Goal: Information Seeking & Learning: Check status

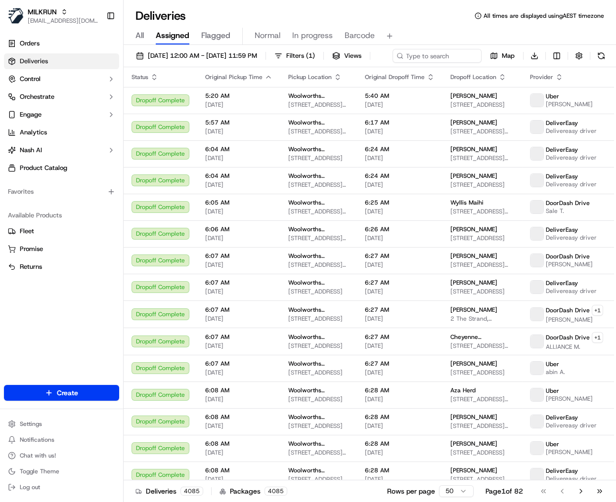
click at [220, 38] on span "Flagged" at bounding box center [215, 36] width 29 height 12
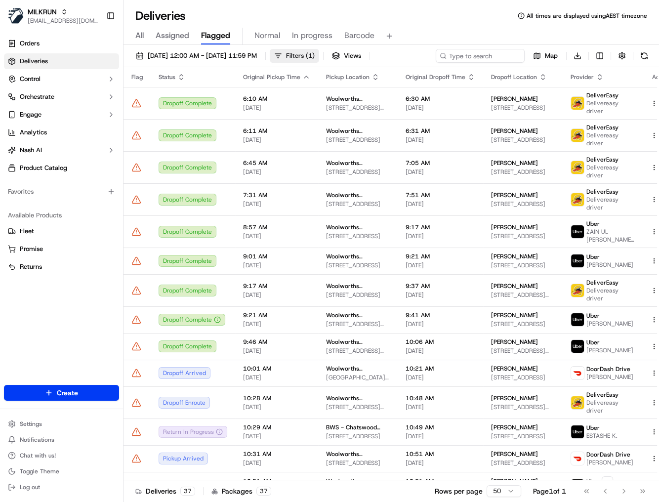
click at [315, 57] on span "( 1 )" at bounding box center [310, 55] width 9 height 9
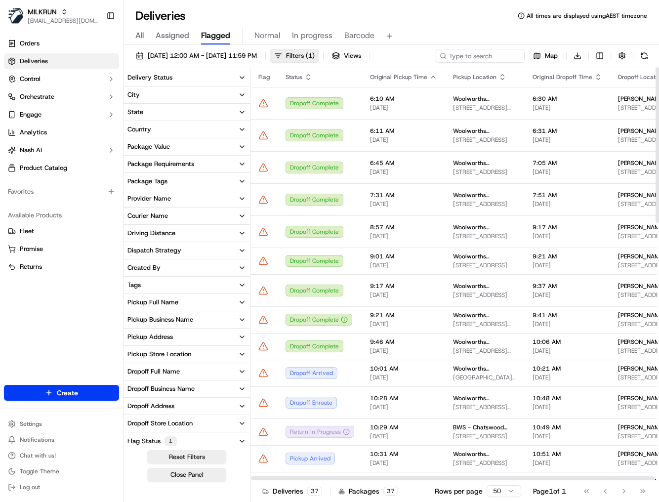
click at [204, 75] on button "Delivery Status" at bounding box center [187, 77] width 126 height 17
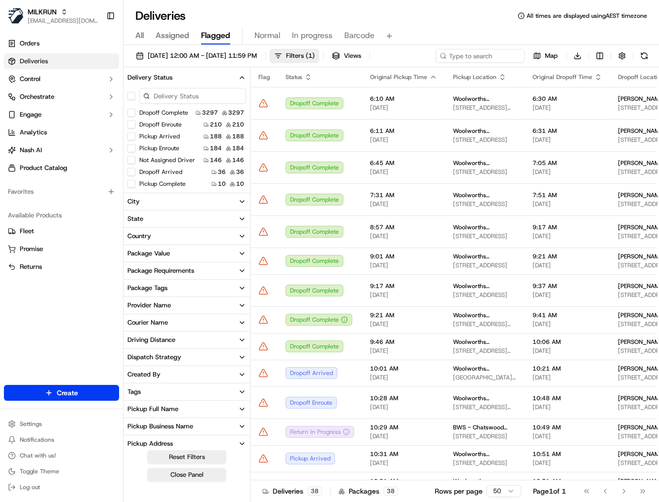
drag, startPoint x: 131, startPoint y: 123, endPoint x: 131, endPoint y: 137, distance: 14.3
click at [131, 123] on button "Dropoff Enroute" at bounding box center [131, 125] width 8 height 8
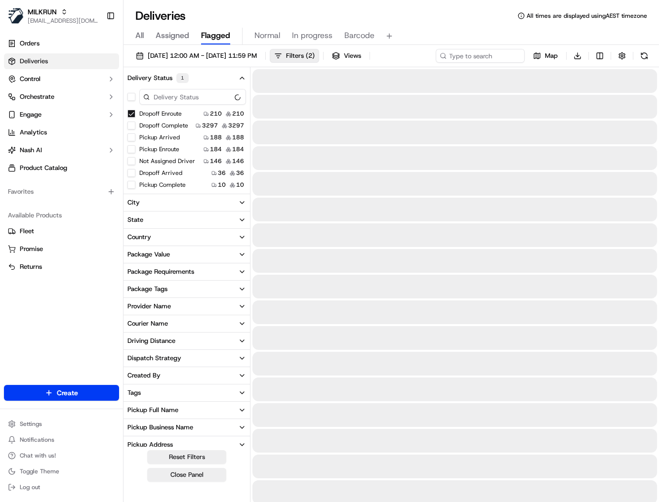
click at [131, 137] on button "Pickup Arrived" at bounding box center [131, 137] width 8 height 8
click at [133, 148] on button "Pickup Enroute" at bounding box center [131, 149] width 8 height 8
click at [131, 135] on button "Pickup Enroute" at bounding box center [131, 137] width 8 height 8
click at [132, 148] on button "Pickup Enroute" at bounding box center [131, 149] width 8 height 8
click at [133, 149] on button "Dropoff Complete" at bounding box center [131, 149] width 8 height 8
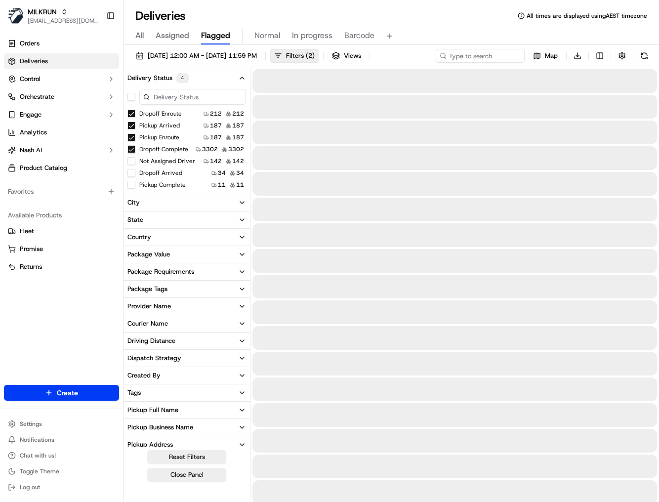
click at [133, 161] on button "Not Assigned Driver" at bounding box center [131, 161] width 8 height 8
click at [131, 171] on button "Dropoff Arrived" at bounding box center [131, 173] width 8 height 8
click at [130, 172] on button "Dropoff Arrived" at bounding box center [131, 173] width 8 height 8
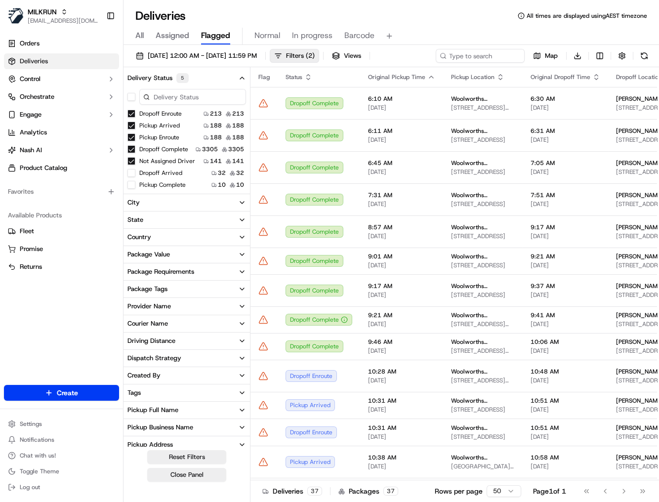
click at [128, 149] on button "Dropoff Complete" at bounding box center [131, 149] width 8 height 8
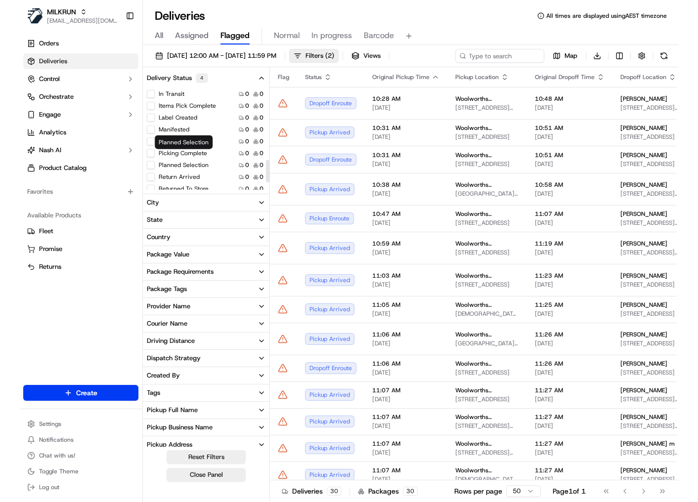
scroll to position [358, 0]
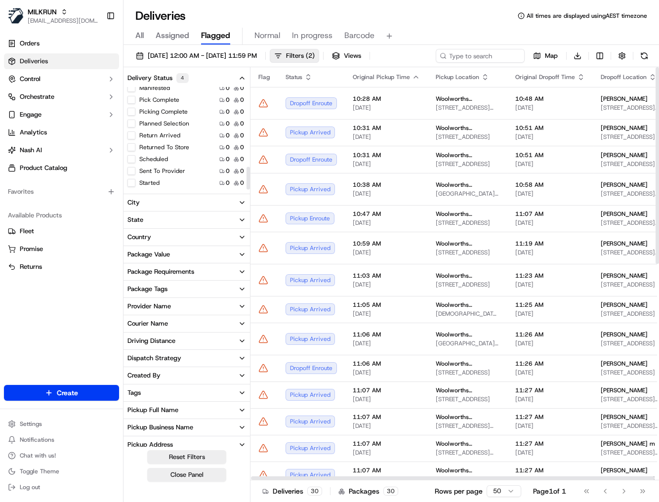
click at [458, 26] on div "All Assigned Flagged Normal In progress Barcode" at bounding box center [392, 34] width 536 height 21
click at [202, 481] on div "Delivery Status 4 Dropoff Enroute 213 213 Pickup Arrived 187 187 Pickup Enroute…" at bounding box center [187, 285] width 127 height 437
click at [200, 475] on button "Close Panel" at bounding box center [186, 475] width 79 height 14
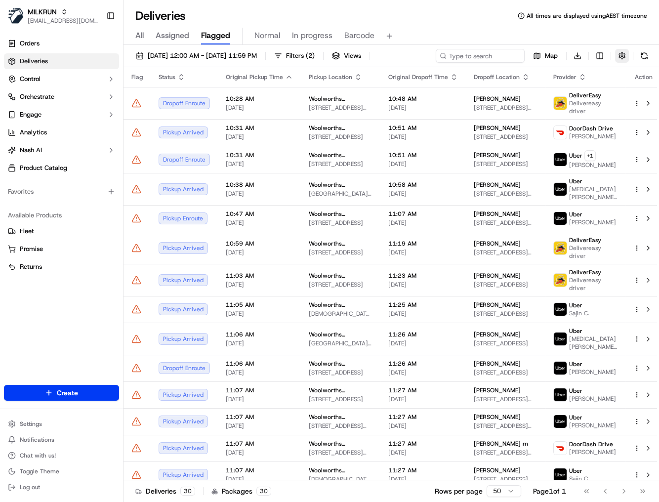
click at [615, 54] on button "button" at bounding box center [622, 56] width 14 height 14
click at [615, 55] on button at bounding box center [644, 56] width 14 height 14
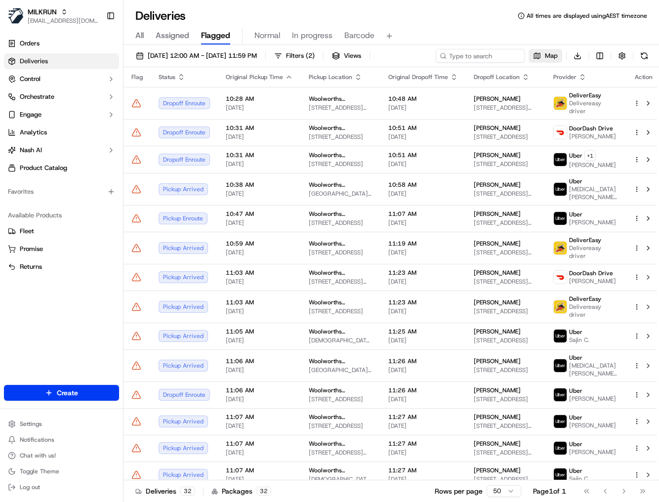
click at [540, 56] on button "Map" at bounding box center [546, 56] width 34 height 14
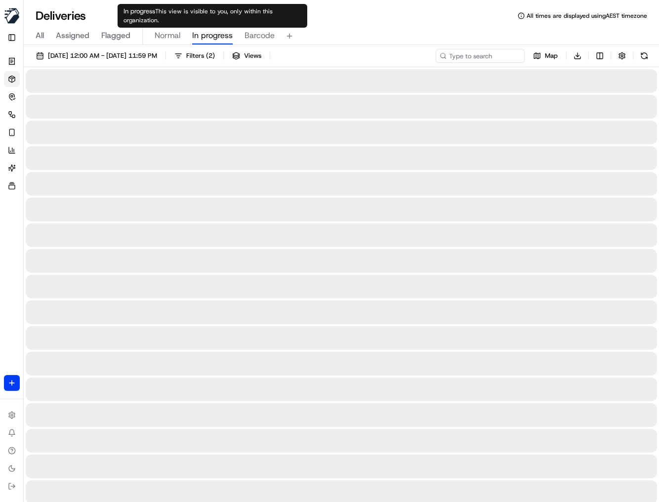
click at [200, 38] on span "In progress" at bounding box center [212, 36] width 41 height 12
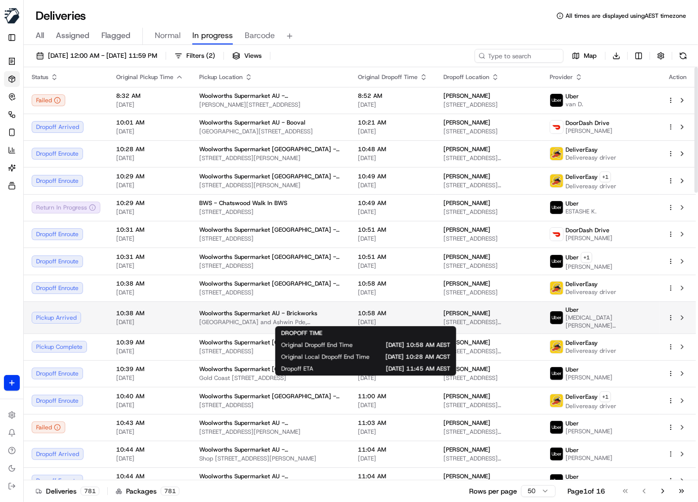
click at [366, 318] on span "[DATE]" at bounding box center [393, 322] width 70 height 8
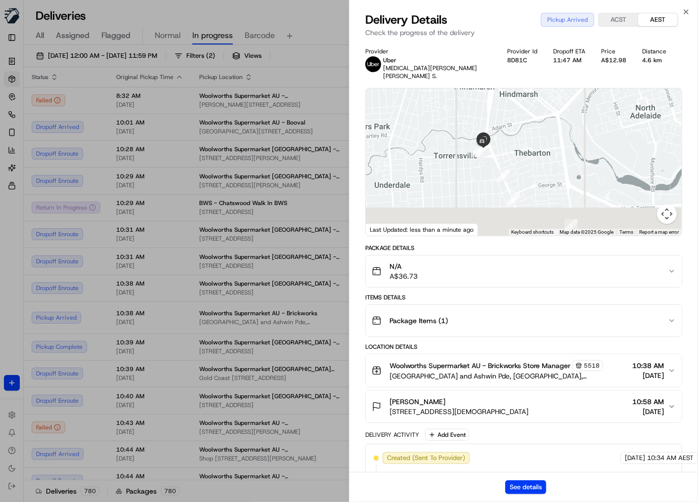
drag, startPoint x: 538, startPoint y: 187, endPoint x: 522, endPoint y: 110, distance: 78.1
click at [523, 110] on div at bounding box center [524, 161] width 316 height 147
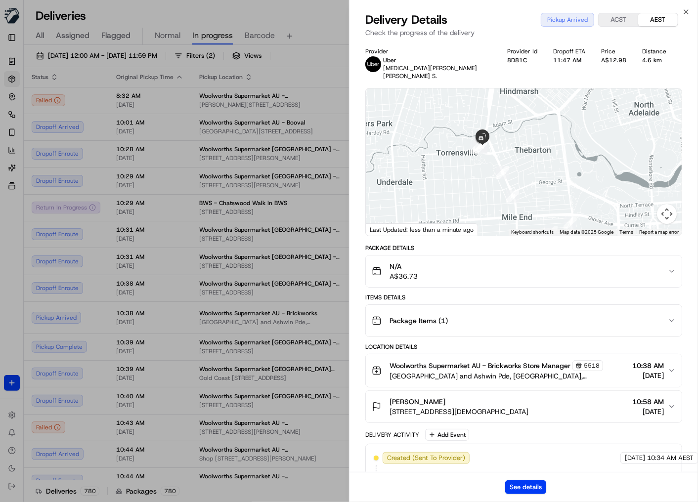
scroll to position [158, 0]
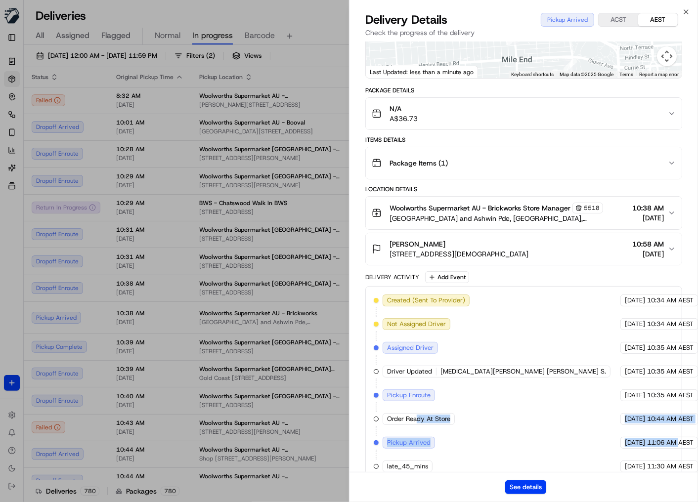
drag, startPoint x: 599, startPoint y: 412, endPoint x: 656, endPoint y: 438, distance: 62.6
click at [615, 438] on div "Created (Sent To Provider) Uber [DATE] 10:34 AM AEST Not Assigned Driver Uber […" at bounding box center [524, 384] width 300 height 178
click at [615, 438] on span "11:06 AM AEST" at bounding box center [670, 442] width 46 height 9
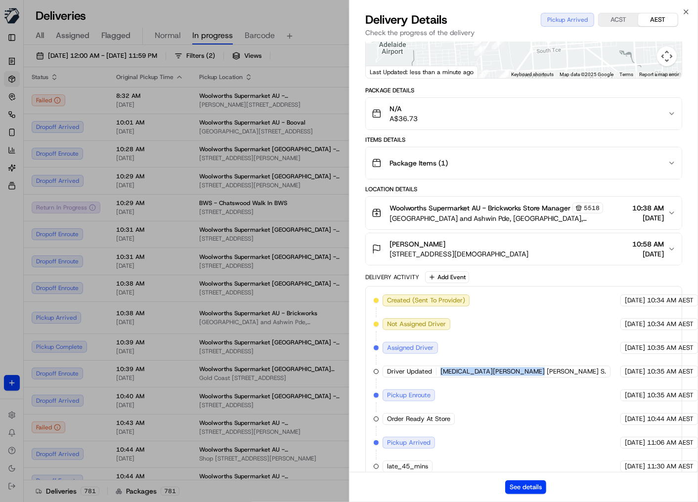
drag, startPoint x: 440, startPoint y: 361, endPoint x: 532, endPoint y: 355, distance: 92.1
click at [532, 366] on div "Driver Updated [MEDICAL_DATA][PERSON_NAME] [PERSON_NAME] S." at bounding box center [496, 372] width 228 height 12
copy span "[MEDICAL_DATA][PERSON_NAME] [PERSON_NAME] S."
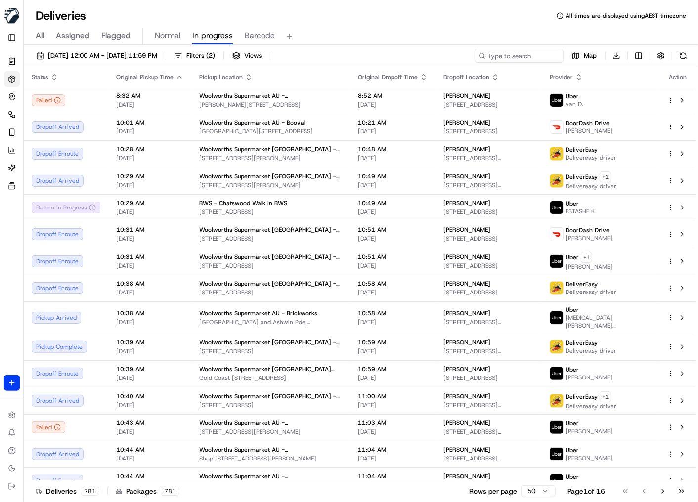
click at [185, 24] on div "All Assigned Flagged Normal In progress Barcode" at bounding box center [361, 34] width 674 height 21
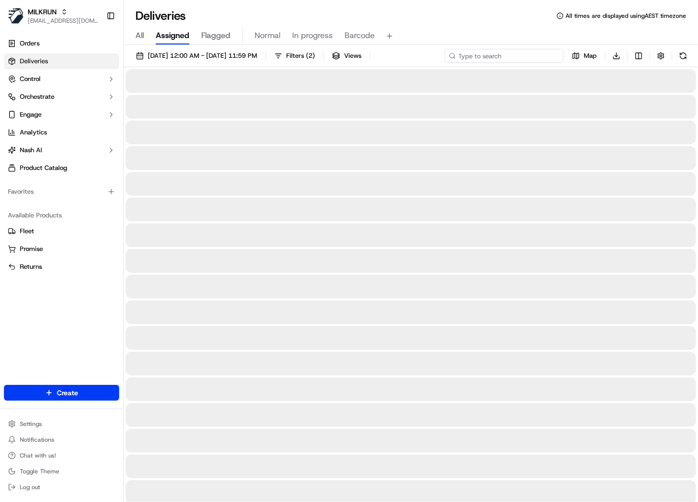
click at [499, 52] on input at bounding box center [504, 56] width 119 height 14
click at [501, 56] on input at bounding box center [504, 56] width 119 height 14
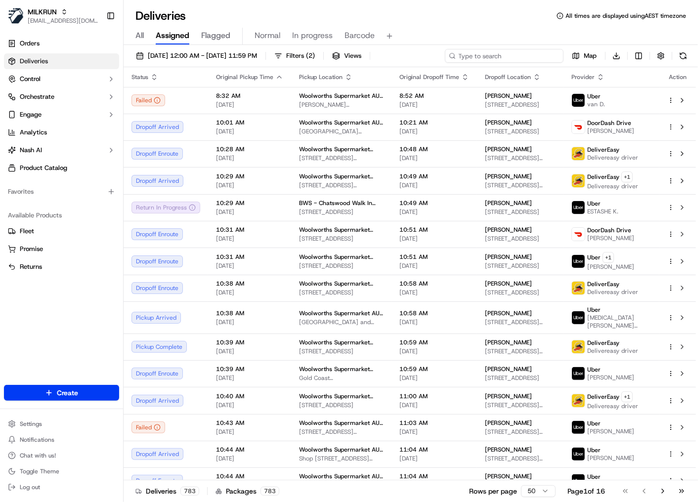
click at [508, 58] on input at bounding box center [504, 56] width 119 height 14
paste input "[MEDICAL_DATA][PERSON_NAME] [PERSON_NAME] S."
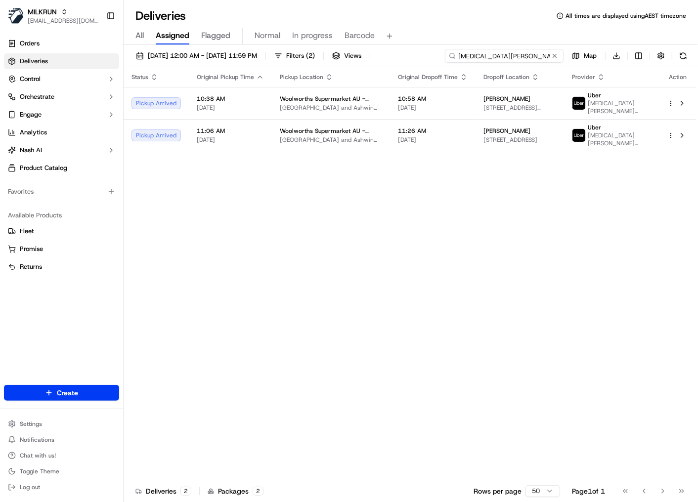
click at [460, 56] on input "[MEDICAL_DATA][PERSON_NAME] [PERSON_NAME] S." at bounding box center [504, 56] width 119 height 14
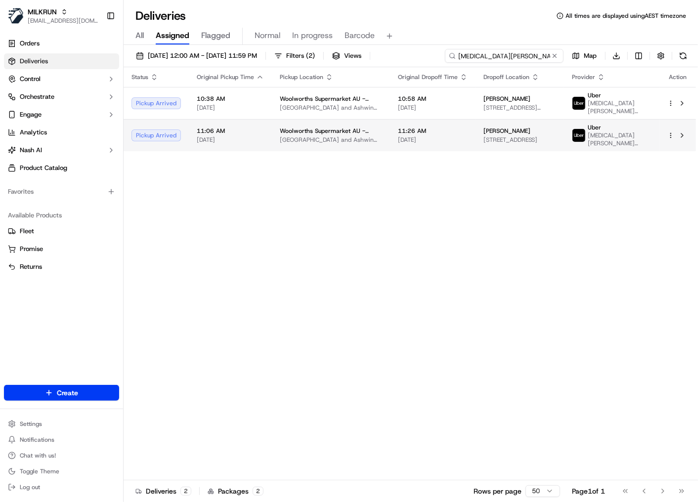
type input "[MEDICAL_DATA][PERSON_NAME] [PERSON_NAME] S."
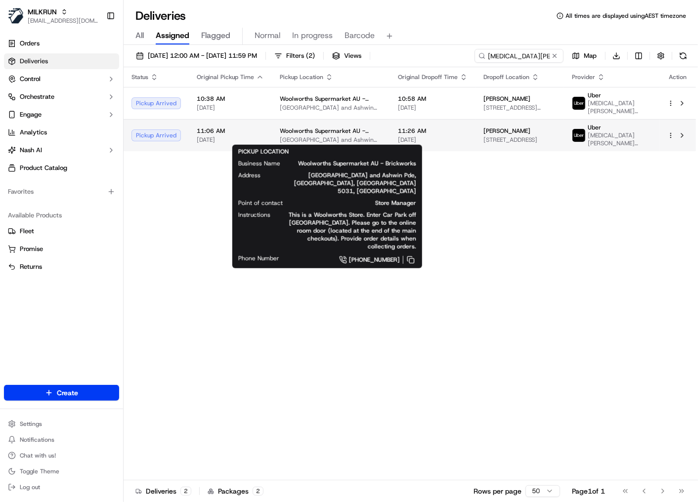
click at [373, 141] on span "[GEOGRAPHIC_DATA] and Ashwin Pde, [GEOGRAPHIC_DATA], [GEOGRAPHIC_DATA] 5031, [G…" at bounding box center [331, 140] width 102 height 8
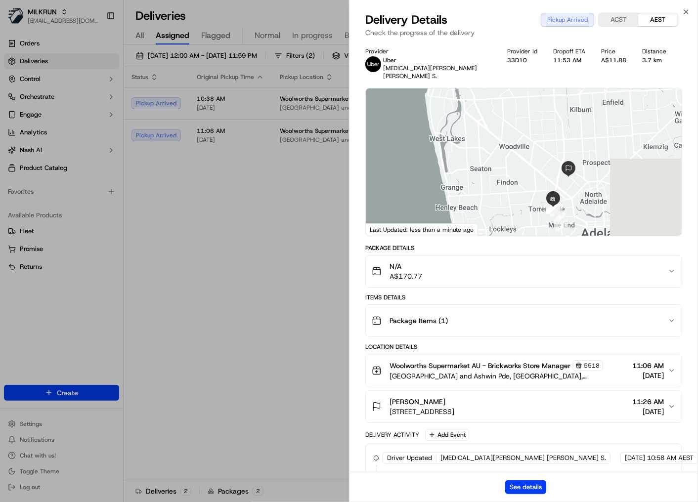
scroll to position [134, 0]
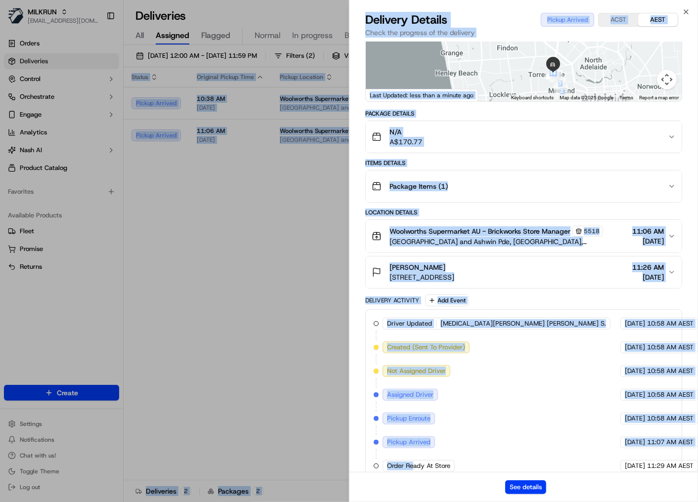
drag, startPoint x: 414, startPoint y: 454, endPoint x: 730, endPoint y: 453, distance: 316.7
click at [697, 453] on html "MILKRUN nsvensson@woolworths.com.au Toggle Sidebar Orders Deliveries Control Or…" at bounding box center [349, 251] width 698 height 502
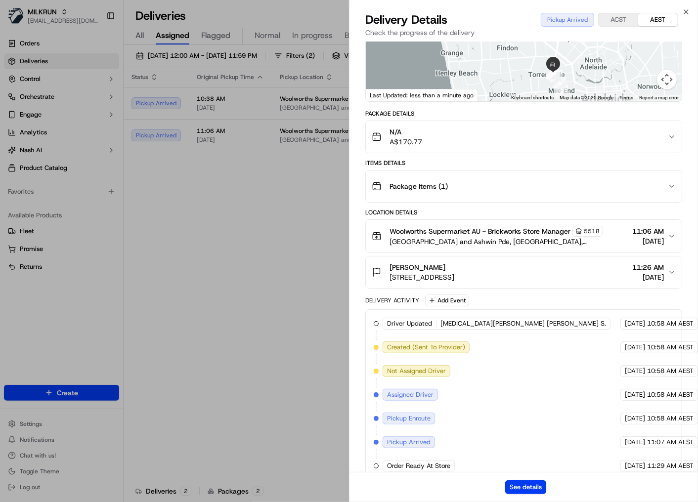
click at [647, 462] on span "11:29 AM AEST" at bounding box center [670, 466] width 46 height 9
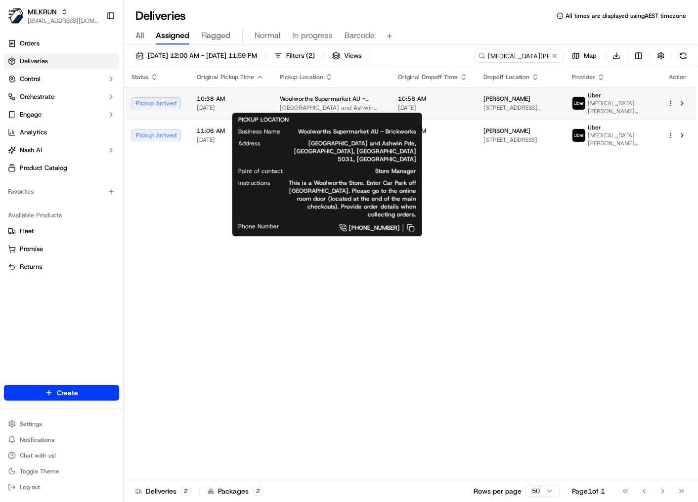
click at [376, 104] on span "[GEOGRAPHIC_DATA] and Ashwin Pde, [GEOGRAPHIC_DATA], [GEOGRAPHIC_DATA] 5031, [G…" at bounding box center [331, 108] width 102 height 8
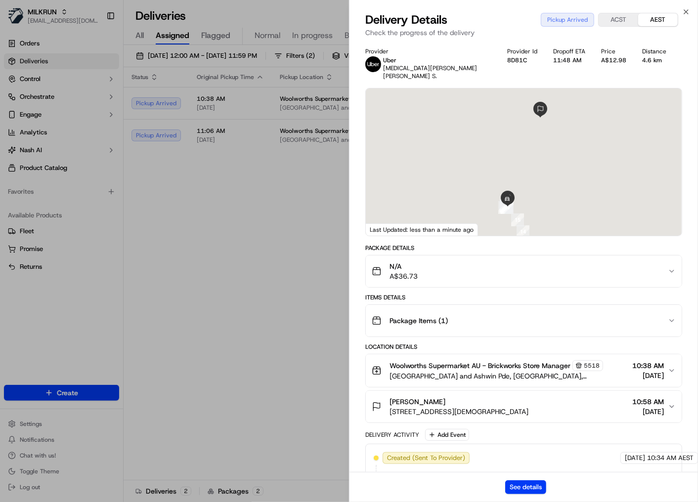
scroll to position [158, 0]
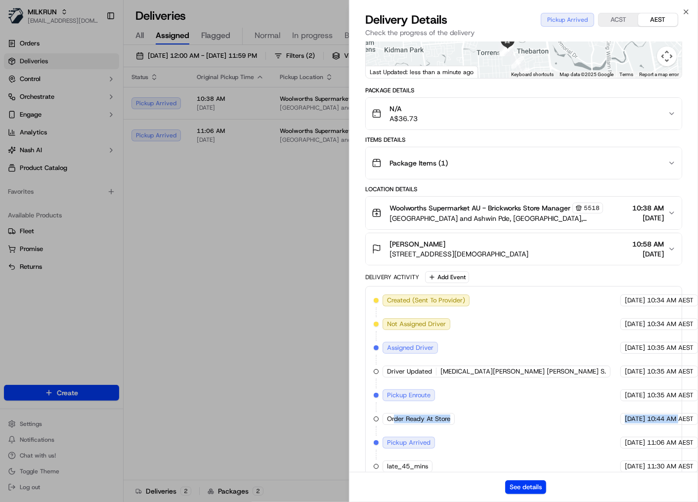
drag, startPoint x: 512, startPoint y: 405, endPoint x: 653, endPoint y: 406, distance: 140.8
click at [653, 406] on div "Created (Sent To Provider) Uber [DATE] 10:34 AM AEST Not Assigned Driver Uber […" at bounding box center [524, 384] width 300 height 178
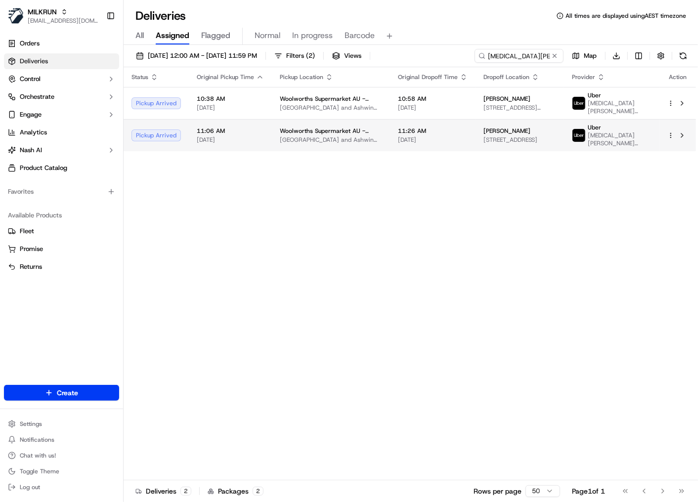
click at [289, 131] on span "Woolworths Supermarket AU - Brickworks" at bounding box center [331, 131] width 102 height 8
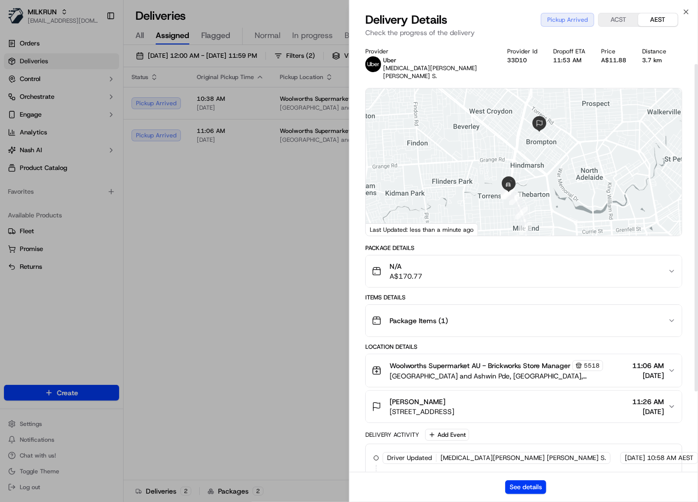
scroll to position [134, 0]
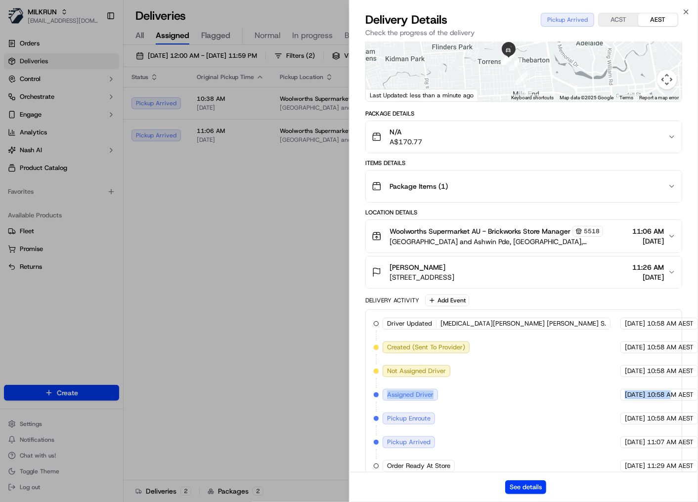
drag, startPoint x: 401, startPoint y: 378, endPoint x: 647, endPoint y: 379, distance: 246.6
click at [647, 379] on div "Driver Updated SYEDA AROOJ FATIMA ZIADI S. Uber 22/09/2025 10:58 AM AEST Create…" at bounding box center [524, 395] width 300 height 154
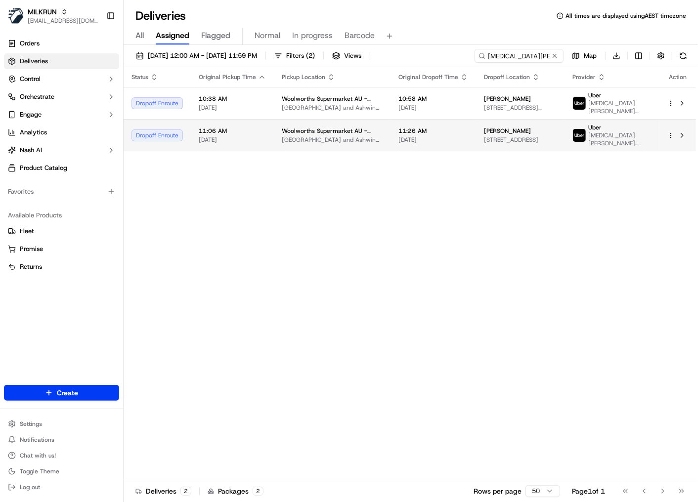
click at [341, 127] on span "Woolworths Supermarket AU - Brickworks" at bounding box center [332, 131] width 101 height 8
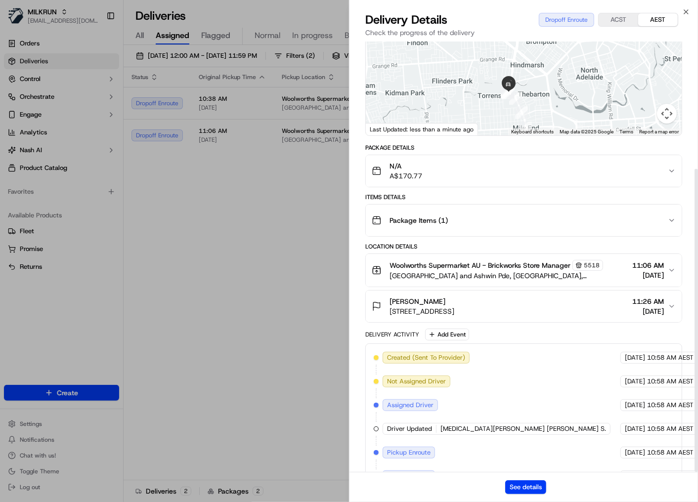
scroll to position [181, 0]
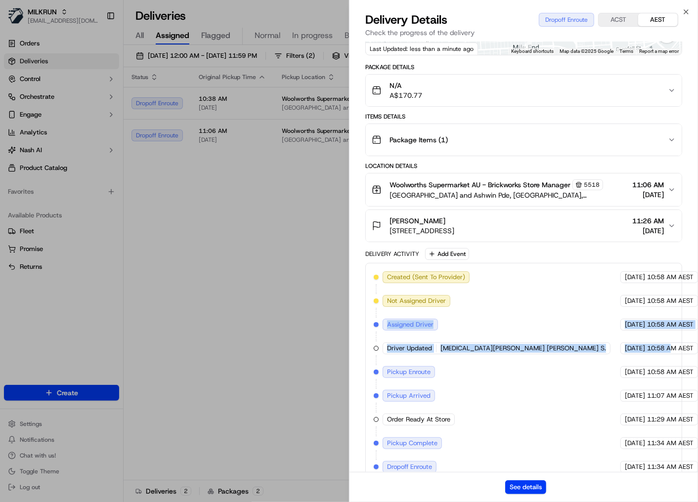
drag, startPoint x: 379, startPoint y: 311, endPoint x: 648, endPoint y: 337, distance: 270.6
click at [648, 337] on div "Created (Sent To Provider) Uber 22/09/2025 10:58 AM AEST Not Assigned Driver Ub…" at bounding box center [524, 372] width 300 height 202
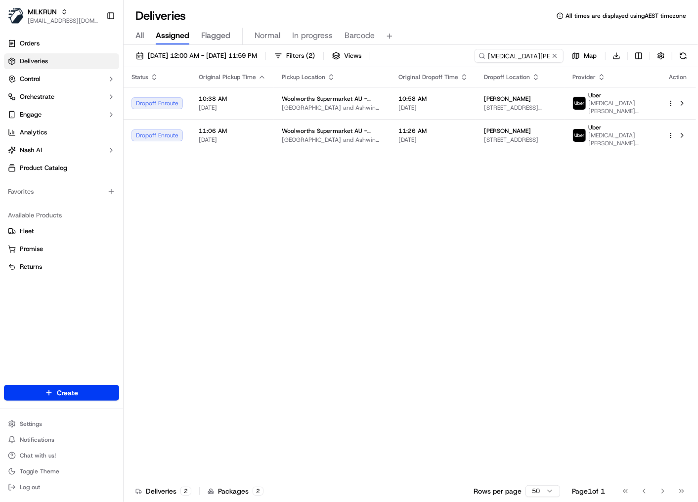
drag, startPoint x: 262, startPoint y: 255, endPoint x: 306, endPoint y: 335, distance: 90.7
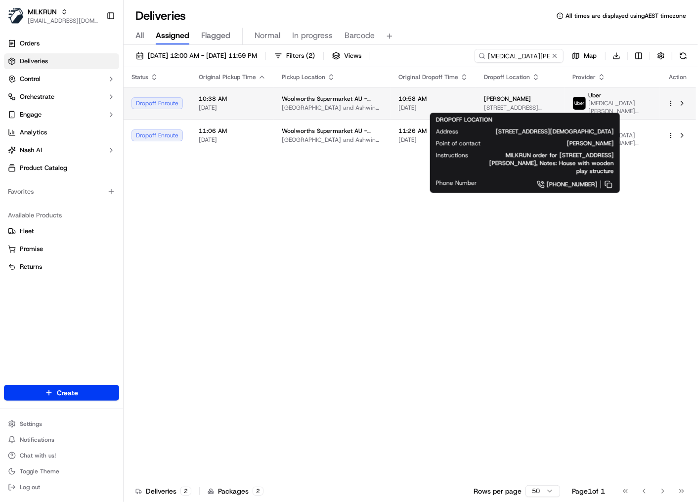
click at [485, 104] on span "[STREET_ADDRESS][DEMOGRAPHIC_DATA]" at bounding box center [520, 108] width 73 height 8
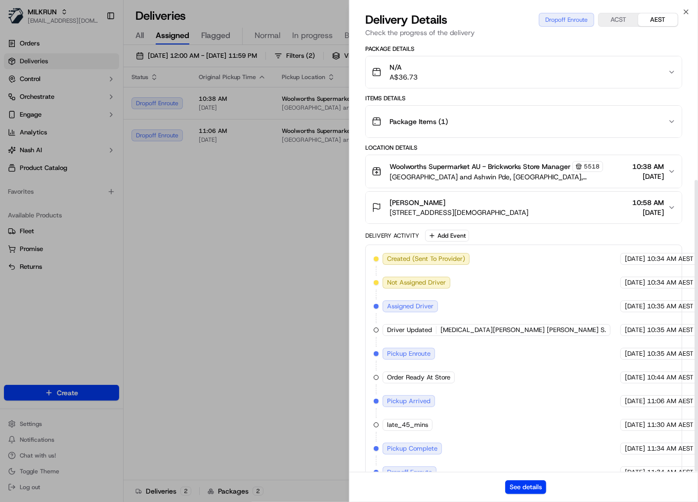
scroll to position [204, 0]
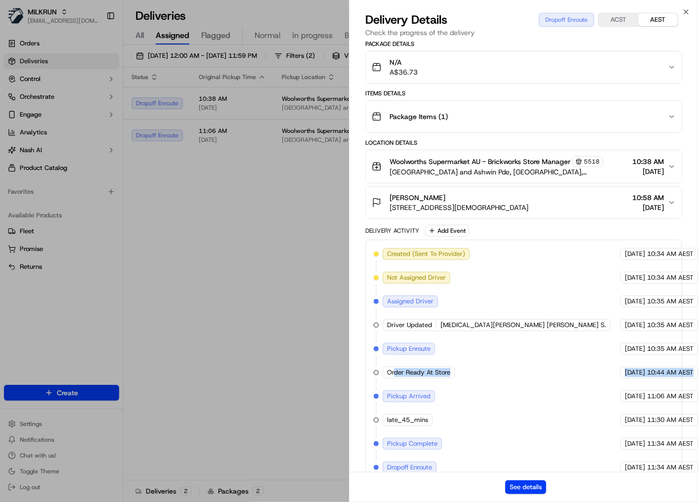
drag, startPoint x: 394, startPoint y: 351, endPoint x: 670, endPoint y: 362, distance: 276.0
click at [670, 362] on div "Created (Sent To Provider) Uber 22/09/2025 10:34 AM AEST Not Assigned Driver Ub…" at bounding box center [524, 360] width 300 height 225
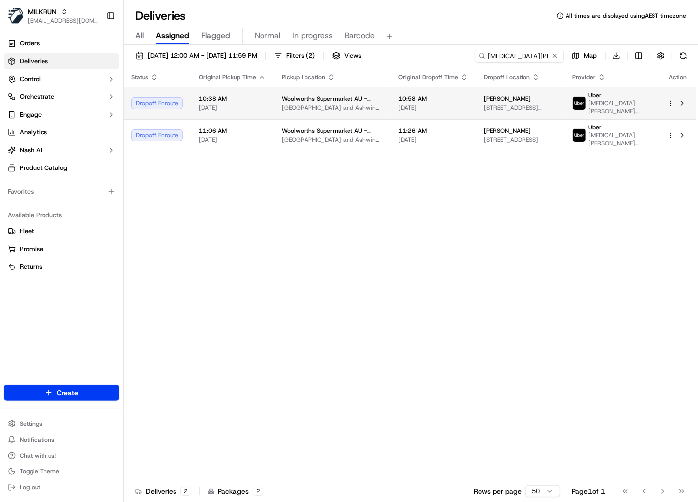
click at [330, 95] on span "Woolworths Supermarket AU - Brickworks" at bounding box center [332, 99] width 101 height 8
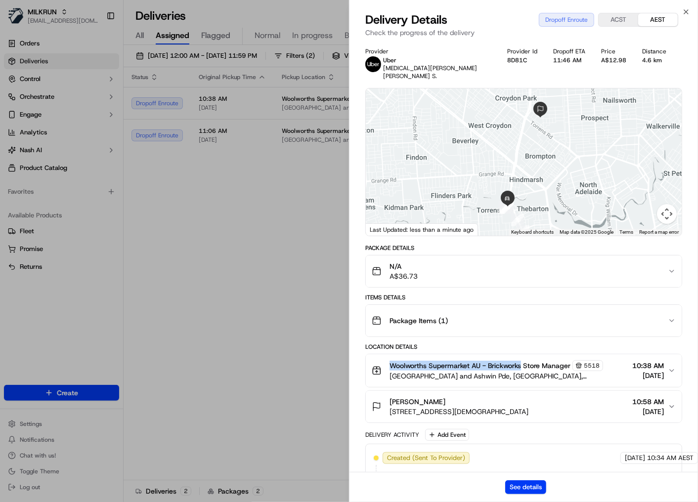
drag, startPoint x: 387, startPoint y: 358, endPoint x: 522, endPoint y: 358, distance: 134.4
click at [522, 360] on div "Woolworths Supermarket AU - Brickworks Store Manager 5518 Cnr South Rd and Ashw…" at bounding box center [500, 370] width 256 height 21
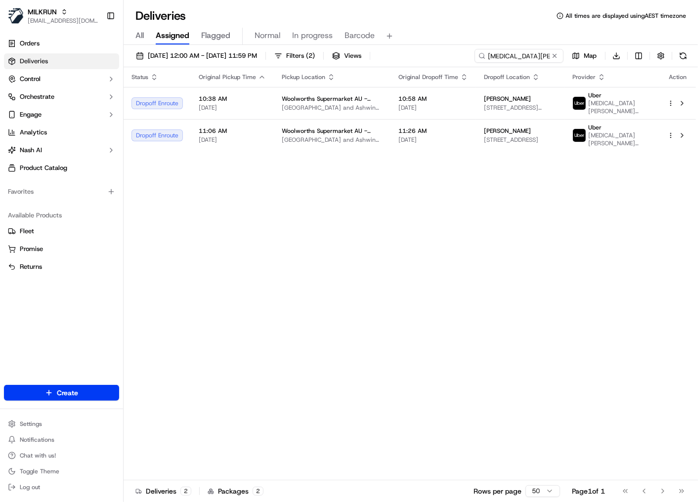
drag, startPoint x: 275, startPoint y: 207, endPoint x: 309, endPoint y: 150, distance: 65.8
click at [276, 207] on div "Status Original Pickup Time Pickup Location Original Dropoff Time Dropoff Locat…" at bounding box center [410, 273] width 572 height 413
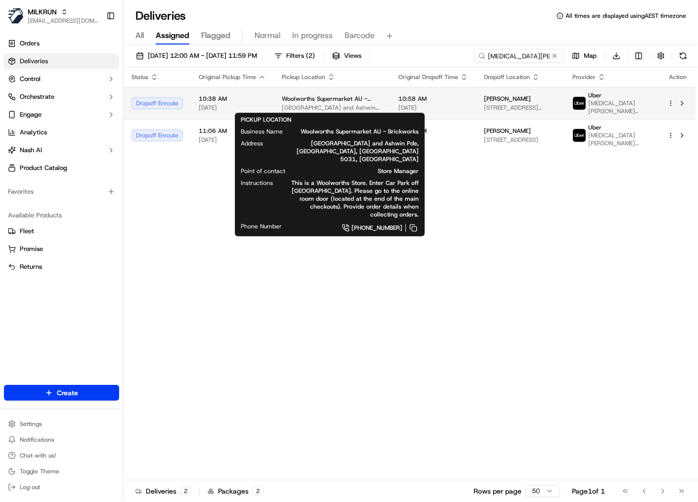
click at [341, 104] on span "[GEOGRAPHIC_DATA] and Ashwin Pde, [GEOGRAPHIC_DATA], [GEOGRAPHIC_DATA] 5031, [G…" at bounding box center [332, 108] width 101 height 8
click at [343, 104] on span "[GEOGRAPHIC_DATA] and Ashwin Pde, [GEOGRAPHIC_DATA], [GEOGRAPHIC_DATA] 5031, [G…" at bounding box center [332, 108] width 101 height 8
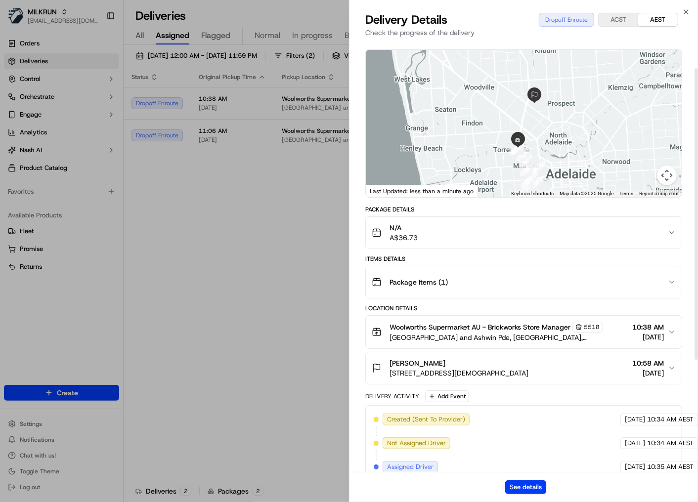
scroll to position [40, 0]
drag, startPoint x: 636, startPoint y: 313, endPoint x: 661, endPoint y: 314, distance: 25.2
click at [661, 321] on span "10:38 AM" at bounding box center [648, 326] width 32 height 10
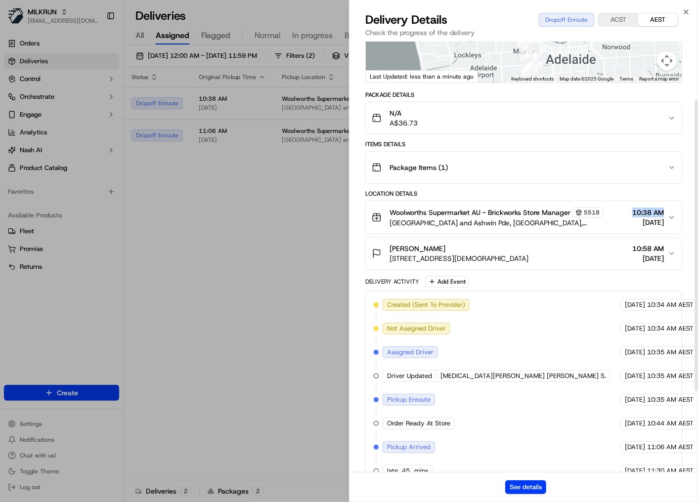
scroll to position [158, 0]
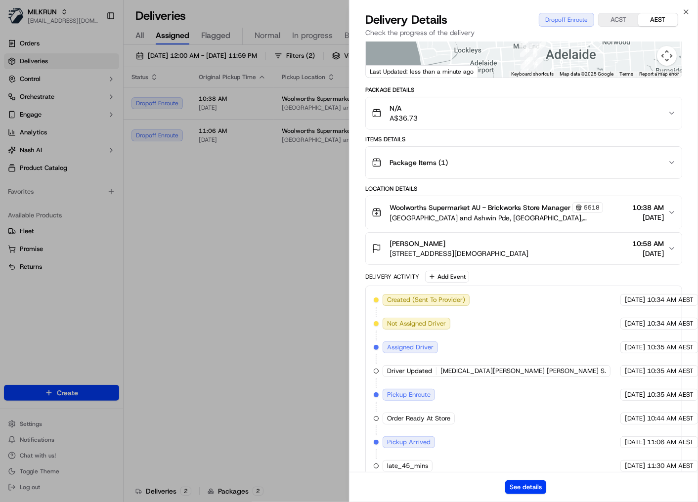
click at [598, 392] on div "Created (Sent To Provider) Uber 22/09/2025 10:34 AM AEST Not Assigned Driver Ub…" at bounding box center [524, 406] width 300 height 225
drag, startPoint x: 604, startPoint y: 402, endPoint x: 684, endPoint y: 403, distance: 80.1
click at [684, 403] on div "Provider Uber SYEDA AROOJ FATIMA ZIADI S. Provider Id 8D81C Dropoff ETA 11:47 A…" at bounding box center [523, 208] width 348 height 650
click at [647, 414] on span "10:44 AM AEST" at bounding box center [670, 418] width 46 height 9
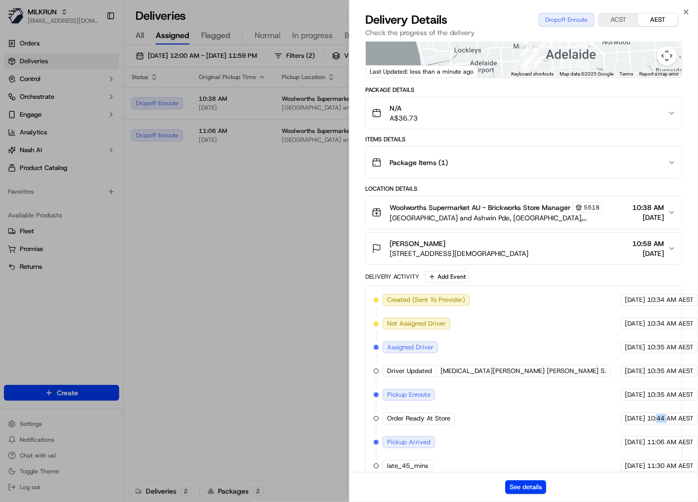
click at [647, 414] on span "10:44 AM AEST" at bounding box center [670, 418] width 46 height 9
drag, startPoint x: 622, startPoint y: 406, endPoint x: 639, endPoint y: 403, distance: 17.5
click at [647, 414] on span "10:44 AM AEST" at bounding box center [670, 418] width 46 height 9
drag, startPoint x: 569, startPoint y: 431, endPoint x: 687, endPoint y: 431, distance: 118.1
click at [687, 431] on div "Provider Uber SYEDA AROOJ FATIMA ZIADI S. Provider Id 8D81C Dropoff ETA 11:45 A…" at bounding box center [523, 208] width 348 height 650
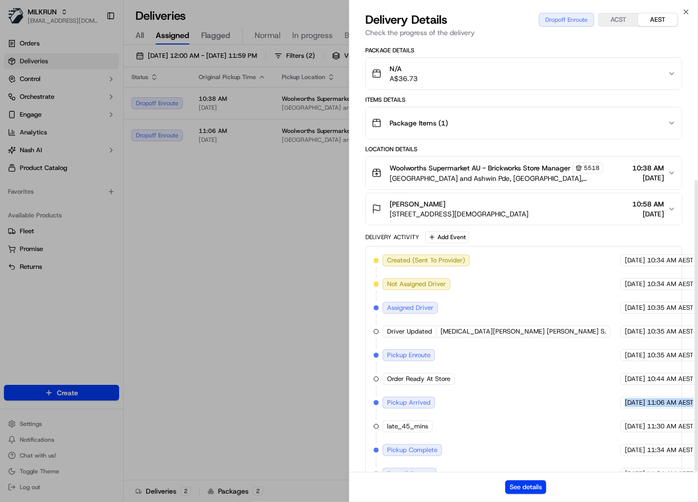
scroll to position [204, 0]
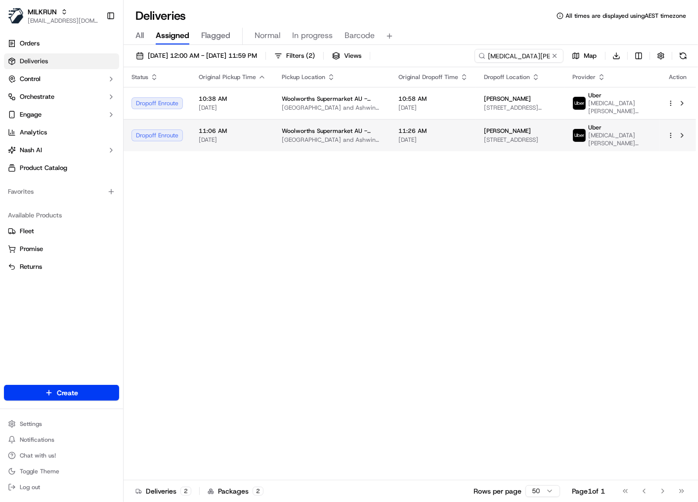
click at [356, 136] on span "[GEOGRAPHIC_DATA] and Ashwin Pde, [GEOGRAPHIC_DATA], [GEOGRAPHIC_DATA] 5031, [G…" at bounding box center [332, 140] width 101 height 8
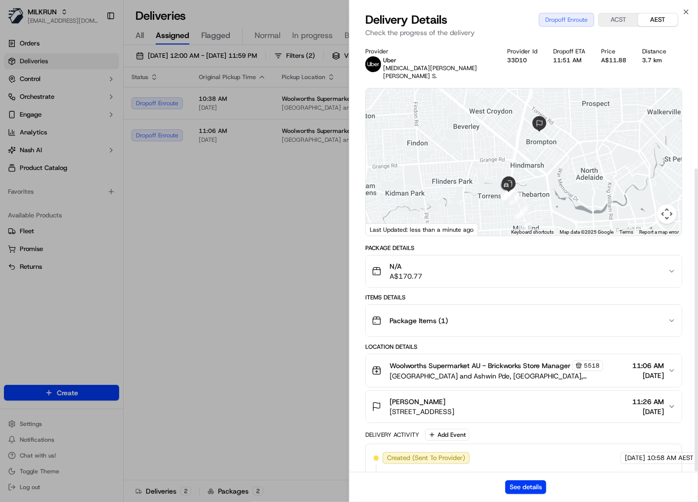
scroll to position [181, 0]
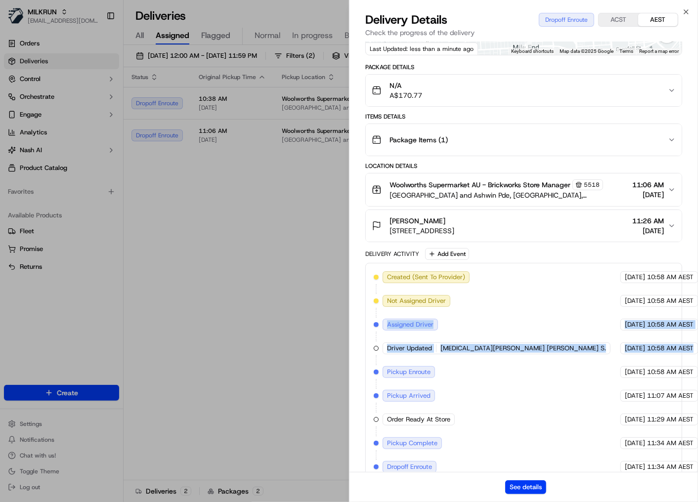
drag, startPoint x: 373, startPoint y: 311, endPoint x: 679, endPoint y: 335, distance: 306.8
click at [679, 335] on div "Created (Sent To Provider) Uber 22/09/2025 10:58 AM AEST Not Assigned Driver Ub…" at bounding box center [523, 372] width 317 height 218
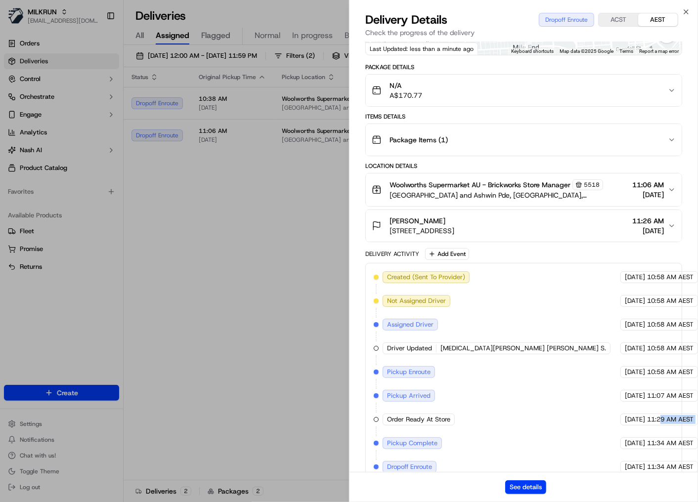
drag, startPoint x: 384, startPoint y: 419, endPoint x: 636, endPoint y: 407, distance: 252.8
click at [636, 407] on div "Created (Sent To Provider) Uber 22/09/2025 10:58 AM AEST Not Assigned Driver Ub…" at bounding box center [524, 372] width 300 height 202
drag, startPoint x: 577, startPoint y: 410, endPoint x: 683, endPoint y: 406, distance: 106.3
click at [683, 406] on div "Provider Uber SYEDA AROOJ FATIMA ZIADI S. Provider Id 33D10 Dropoff ETA 11:51 A…" at bounding box center [523, 174] width 348 height 627
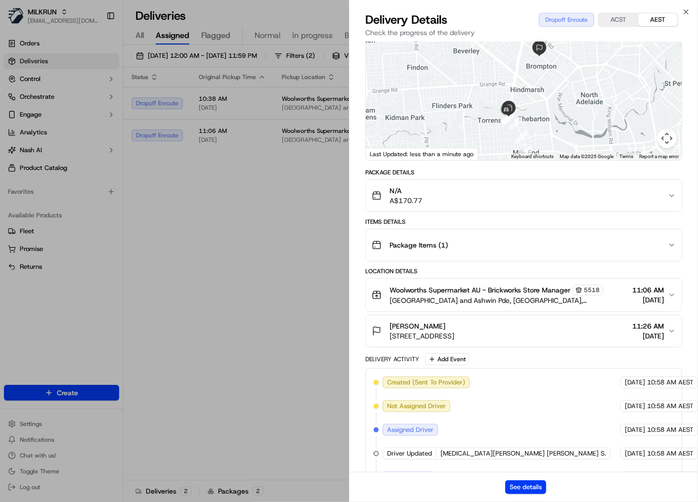
scroll to position [0, 0]
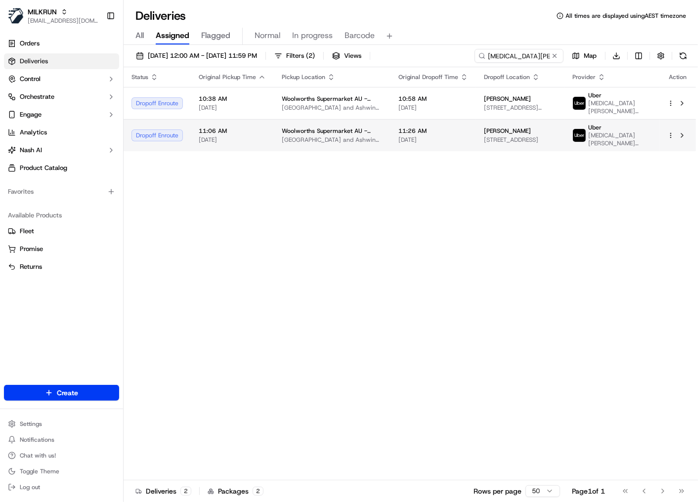
click at [380, 131] on td "Woolworths Supermarket AU - Brickworks Cnr South Rd and Ashwin Pde, Torrensvill…" at bounding box center [332, 135] width 117 height 32
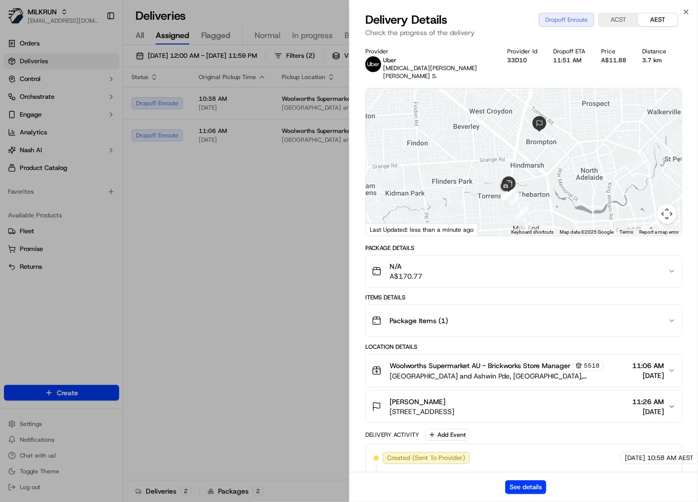
drag, startPoint x: 662, startPoint y: 356, endPoint x: 666, endPoint y: 367, distance: 11.4
click at [666, 367] on button "Woolworths Supermarket AU - Brickworks Store Manager 5518 Cnr South Rd and Ashw…" at bounding box center [524, 370] width 316 height 33
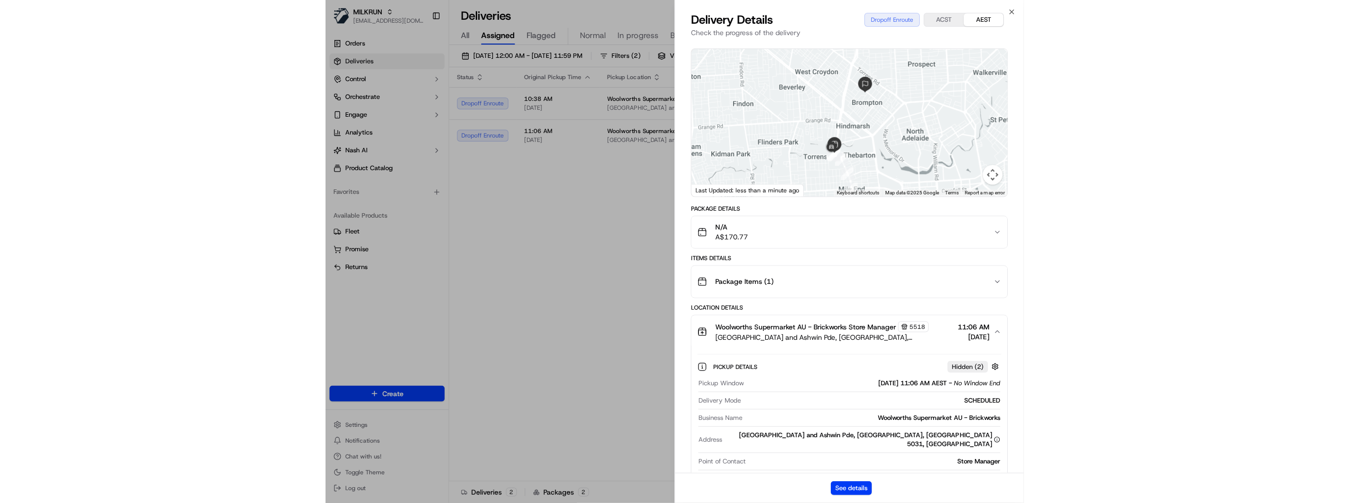
scroll to position [119, 0]
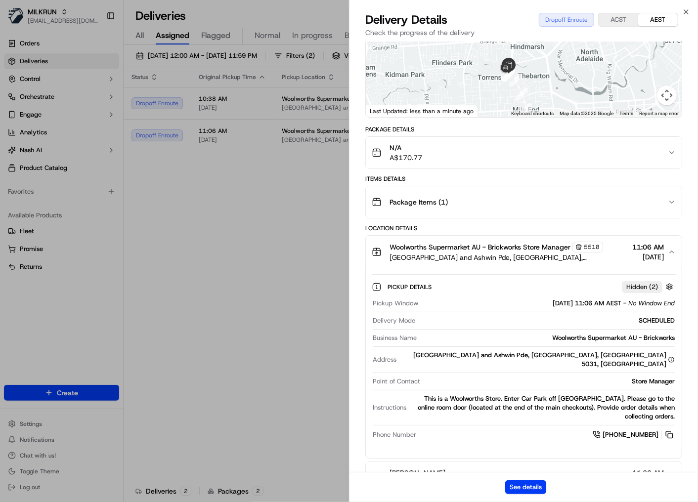
drag, startPoint x: 456, startPoint y: 190, endPoint x: 476, endPoint y: 194, distance: 20.3
click at [456, 192] on div "Package Items ( 1 )" at bounding box center [520, 202] width 296 height 20
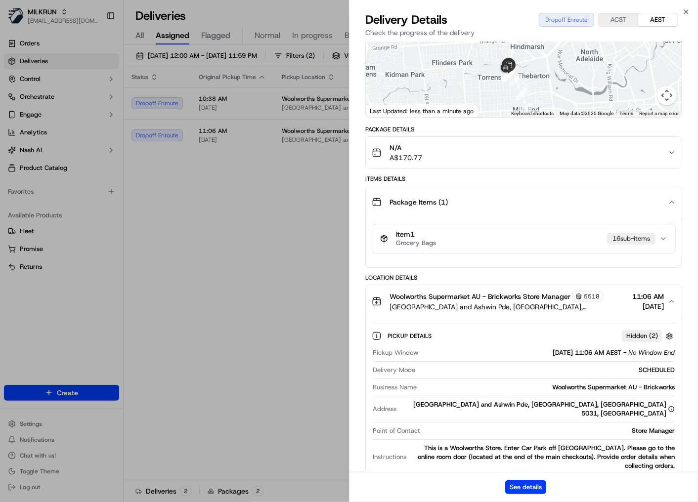
click at [494, 148] on div "N/A A$170.77" at bounding box center [520, 153] width 296 height 20
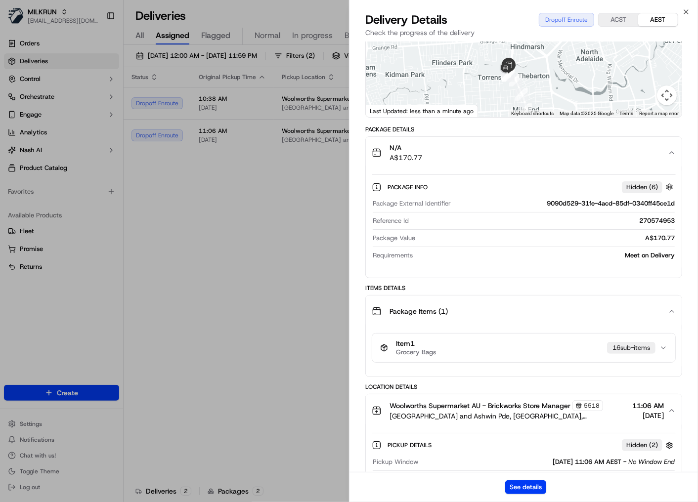
click at [564, 199] on div "9090d529-31fe-4acd-85df-0340ff45ce1d" at bounding box center [565, 203] width 220 height 9
copy div "9090d529-31fe-4acd-85df-0340ff45ce1d"
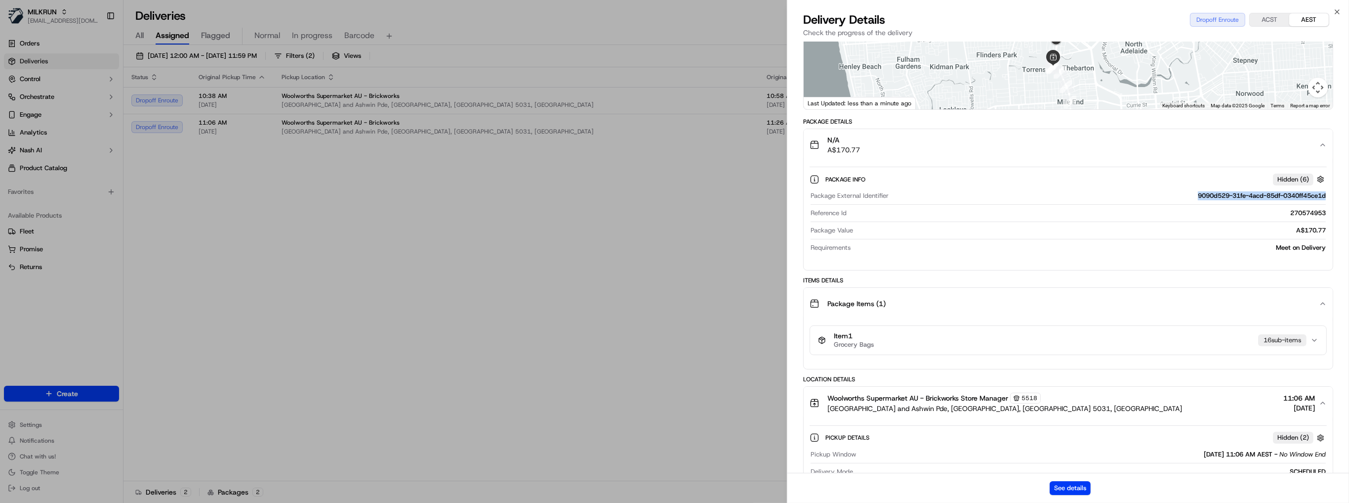
copy div "9090d529-31fe-4acd-85df-0340ff45ce1d"
